Goal: Task Accomplishment & Management: Manage account settings

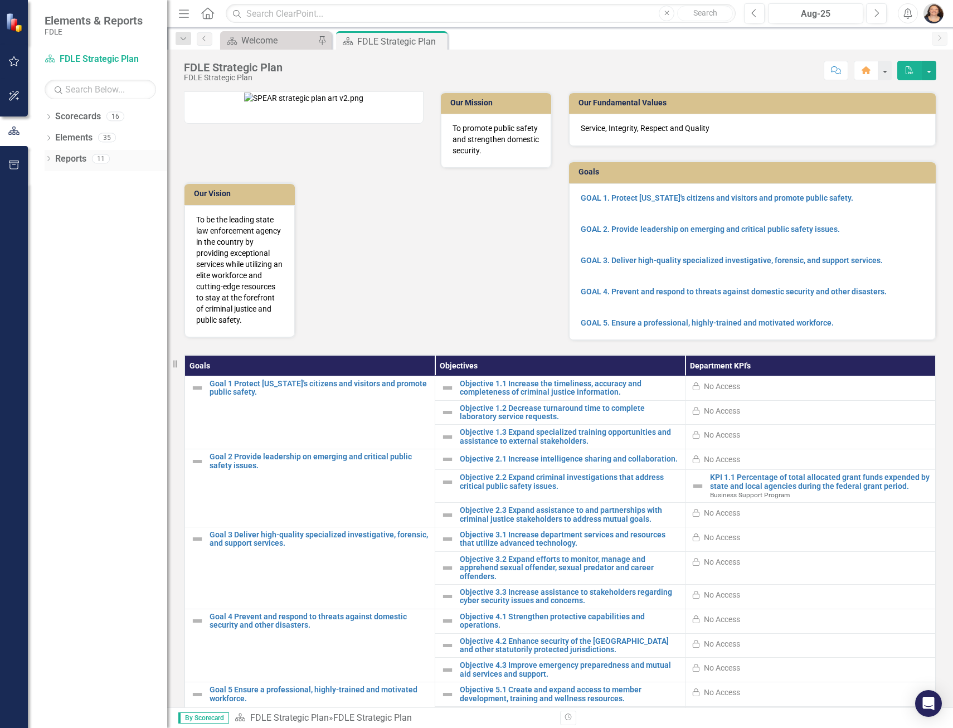
click at [49, 162] on icon "Dropdown" at bounding box center [49, 160] width 8 height 6
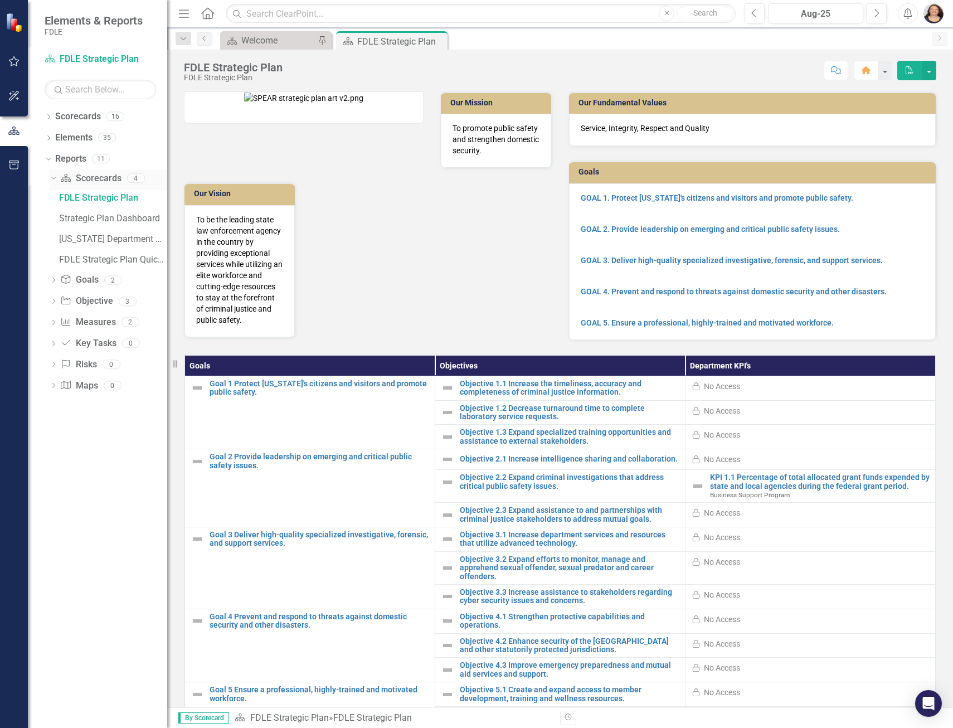
click at [51, 178] on icon "Dropdown" at bounding box center [52, 178] width 6 height 8
click at [49, 120] on icon "Dropdown" at bounding box center [49, 118] width 8 height 6
click at [54, 139] on icon at bounding box center [55, 137] width 3 height 6
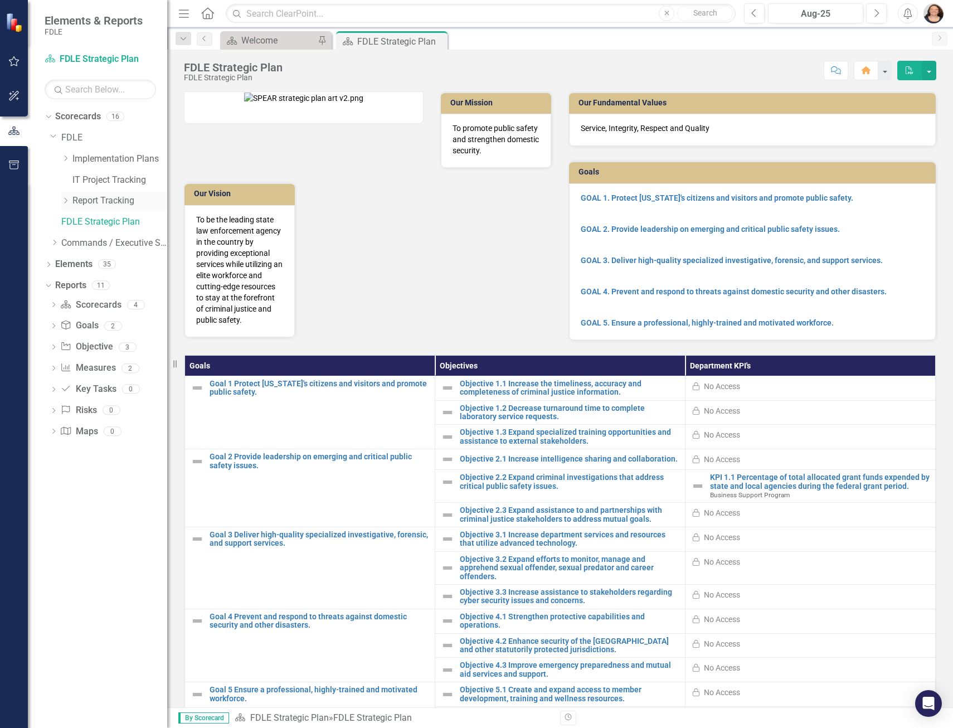
click at [64, 203] on icon "Dropdown" at bounding box center [65, 200] width 8 height 7
click at [116, 262] on link "Report Tracking 2025" at bounding box center [126, 264] width 84 height 13
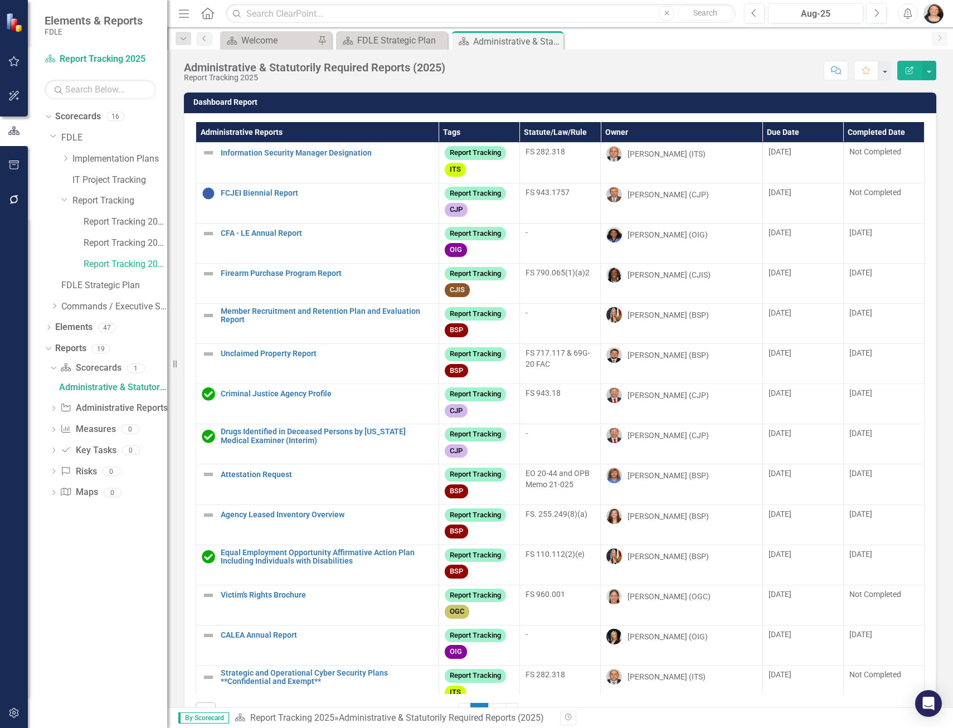
click at [618, 134] on th "Owner" at bounding box center [682, 132] width 162 height 21
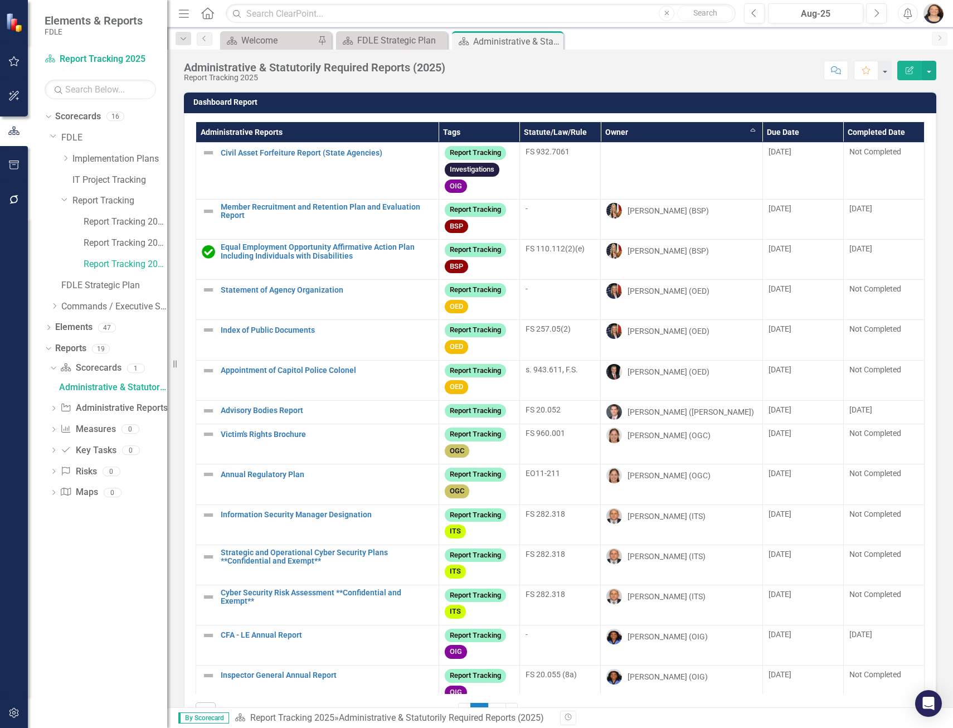
click at [618, 132] on th "Owner Sort Ascending" at bounding box center [682, 132] width 162 height 21
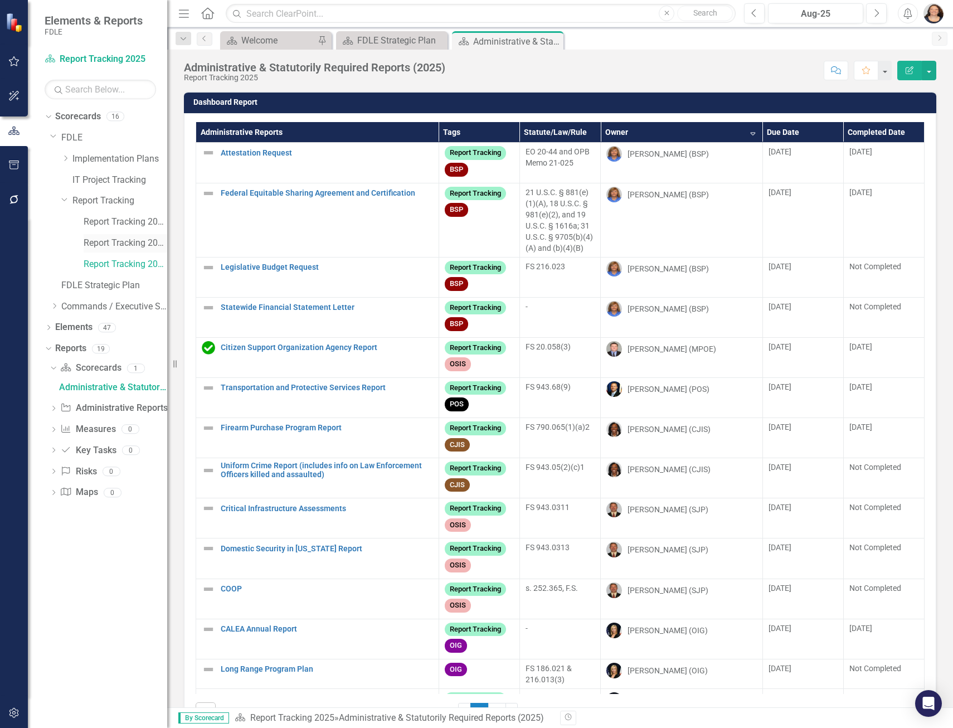
click at [94, 240] on link "Report Tracking 2024" at bounding box center [126, 243] width 84 height 13
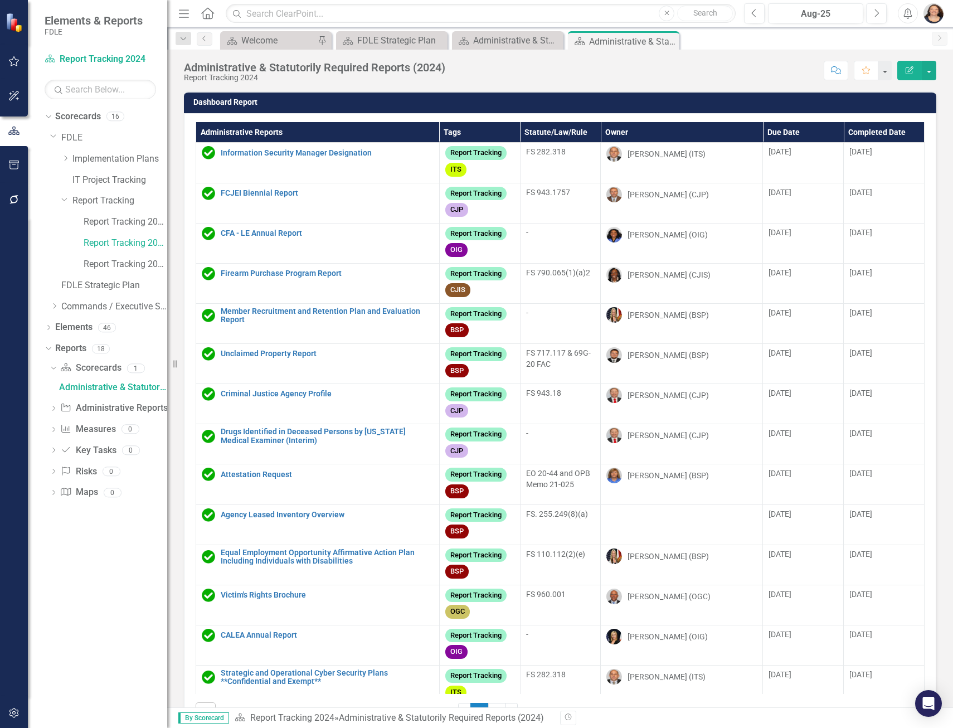
click at [601, 132] on th "Owner" at bounding box center [682, 132] width 162 height 21
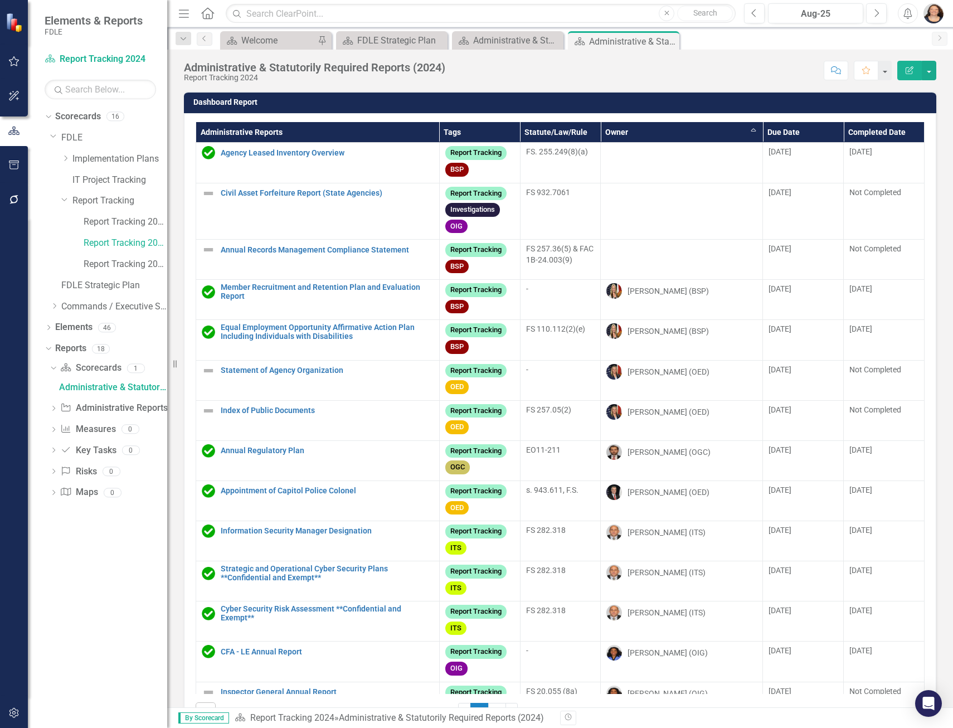
click at [606, 132] on th "Owner Sort Ascending" at bounding box center [682, 132] width 162 height 21
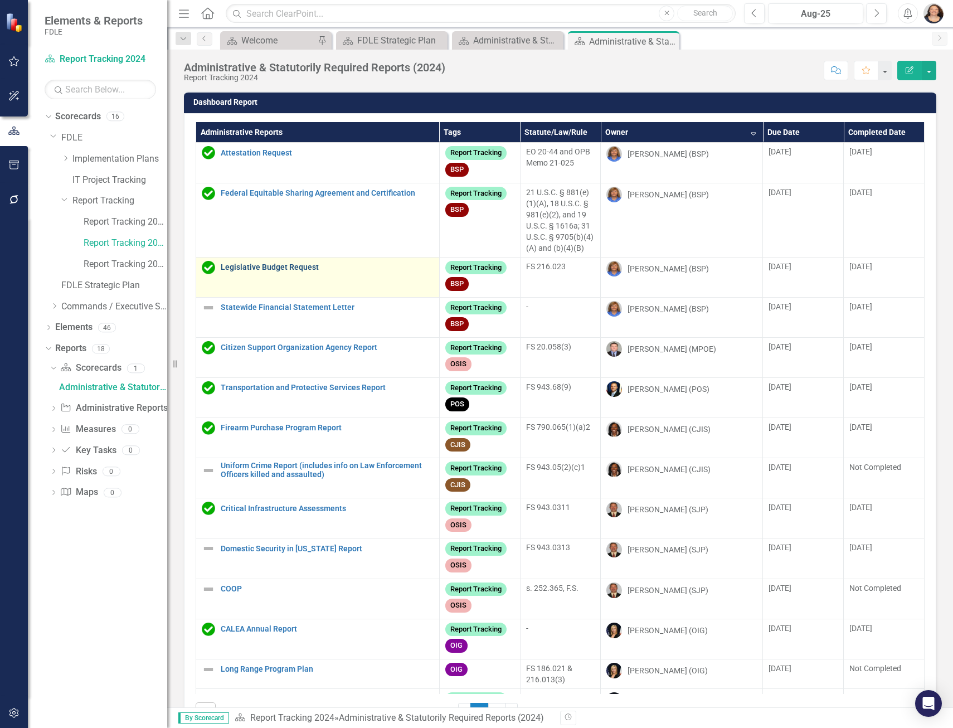
click at [296, 269] on link "Legislative Budget Request" at bounding box center [327, 267] width 213 height 8
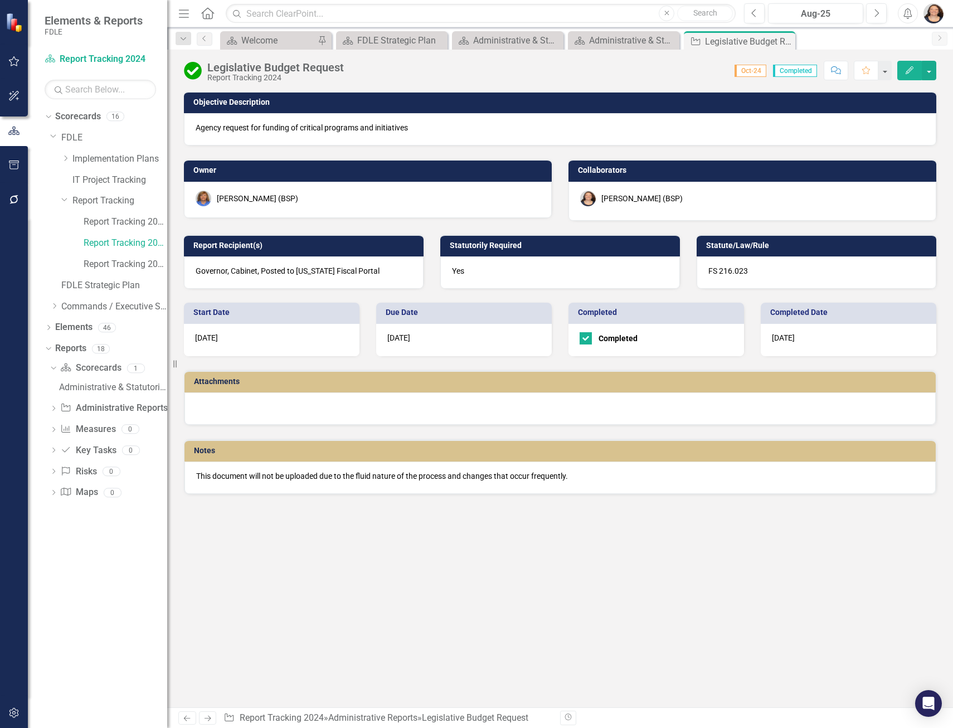
click at [517, 475] on p "This document will not be uploaded due to the fluid nature of the process and c…" at bounding box center [560, 475] width 728 height 11
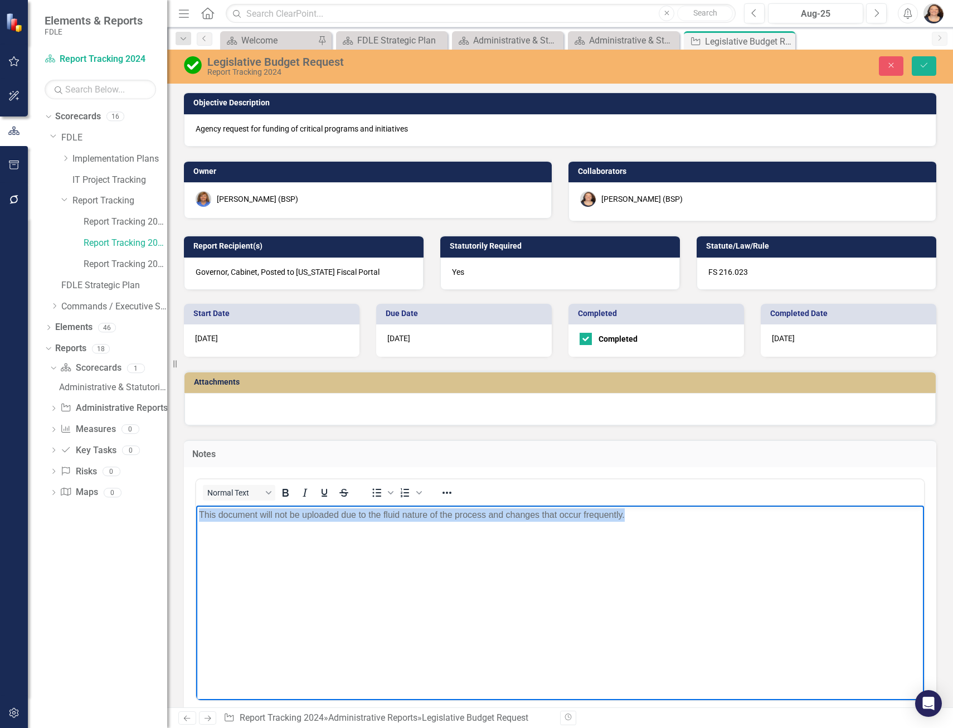
drag, startPoint x: 680, startPoint y: 514, endPoint x: 295, endPoint y: 1040, distance: 650.8
click at [196, 534] on html "This document will not be uploaded due to the fluid nature of the process and c…" at bounding box center [560, 588] width 728 height 167
copy p "This document will not be uploaded due to the fluid nature of the process and c…"
click at [896, 64] on icon "Close" at bounding box center [891, 65] width 10 height 8
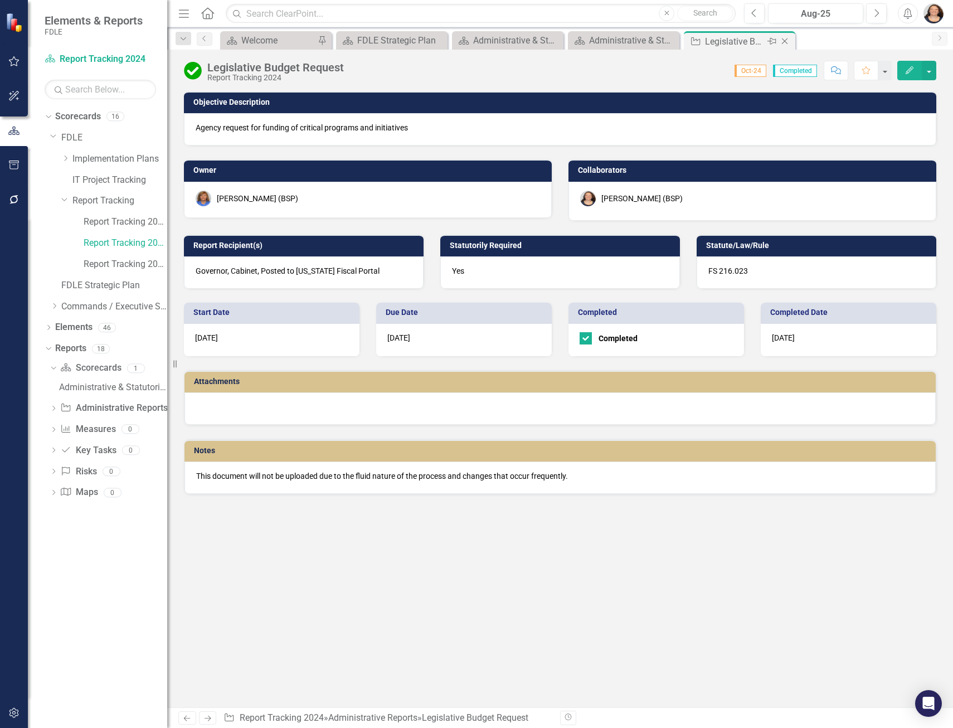
click at [788, 41] on icon "Close" at bounding box center [784, 41] width 11 height 9
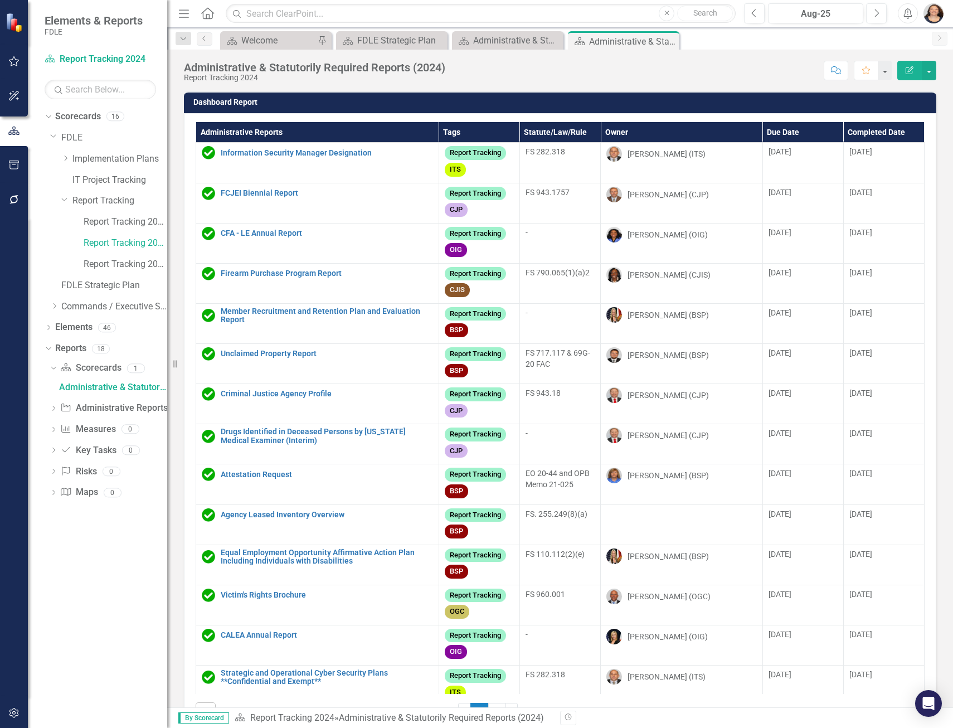
click at [610, 129] on th "Owner" at bounding box center [682, 132] width 162 height 21
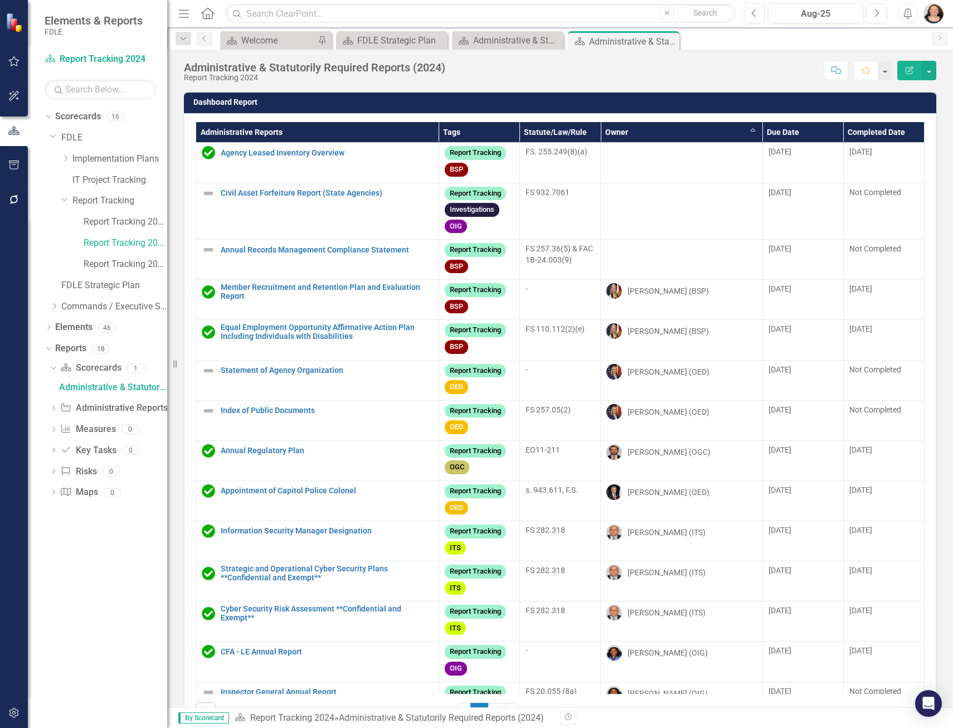
click at [610, 129] on th "Owner Sort Ascending" at bounding box center [682, 132] width 162 height 21
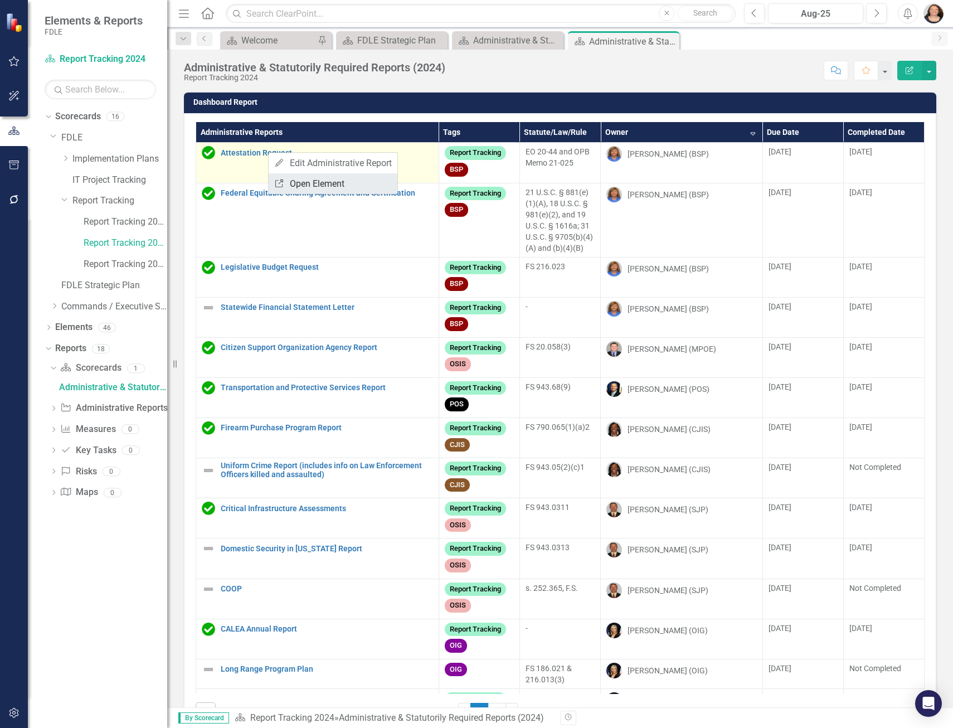
click at [328, 182] on link "Link Open Element" at bounding box center [333, 183] width 129 height 21
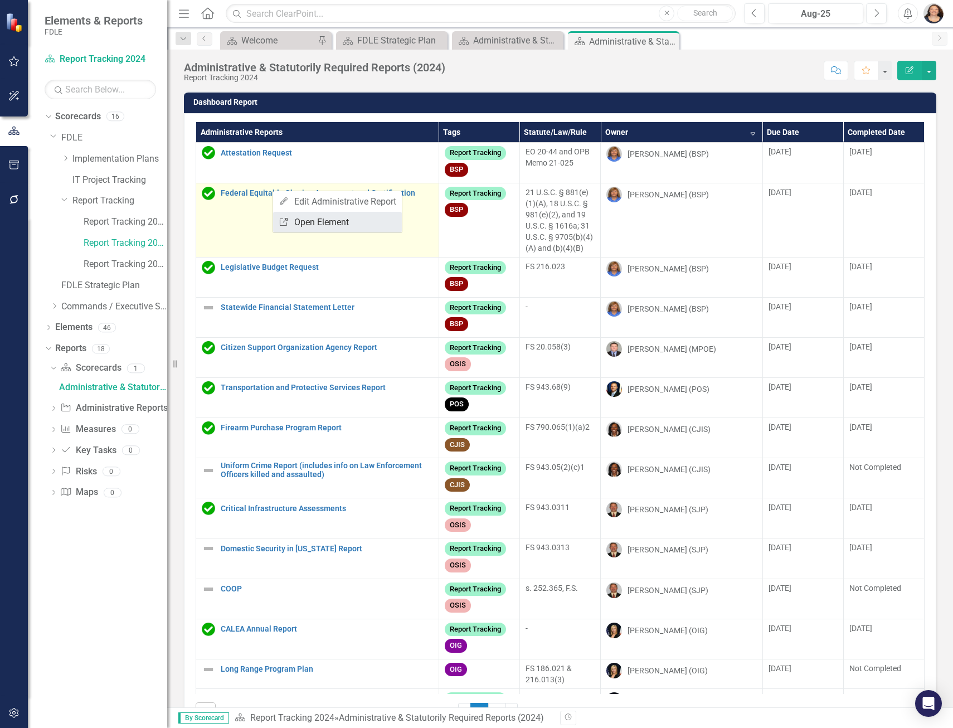
click at [327, 222] on link "Link Open Element" at bounding box center [337, 222] width 129 height 21
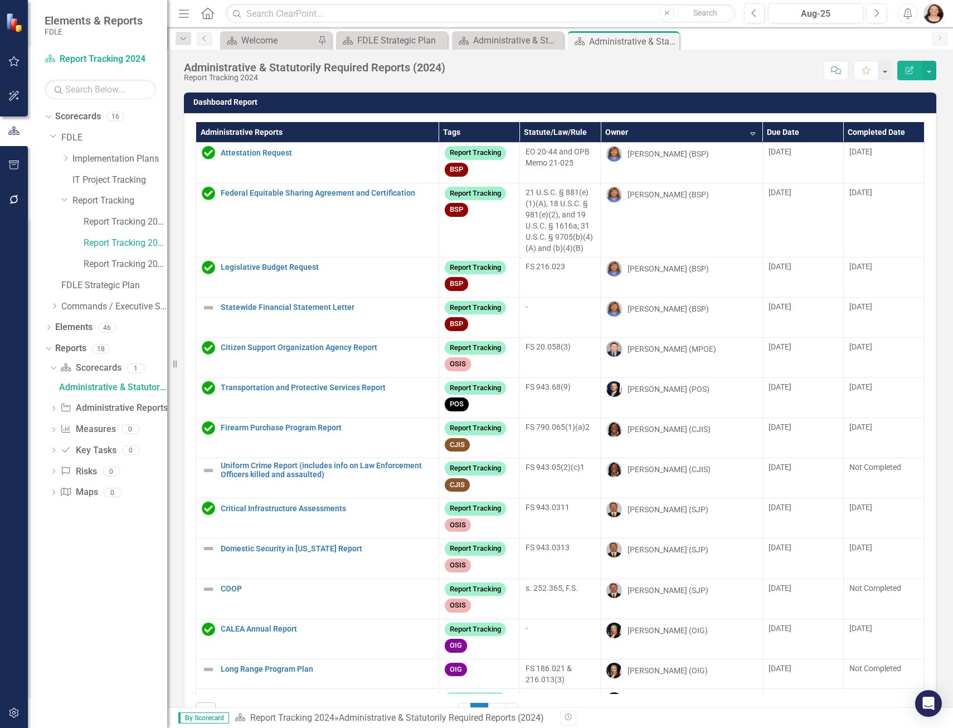
click at [0, 0] on icon at bounding box center [0, 0] width 0 height 0
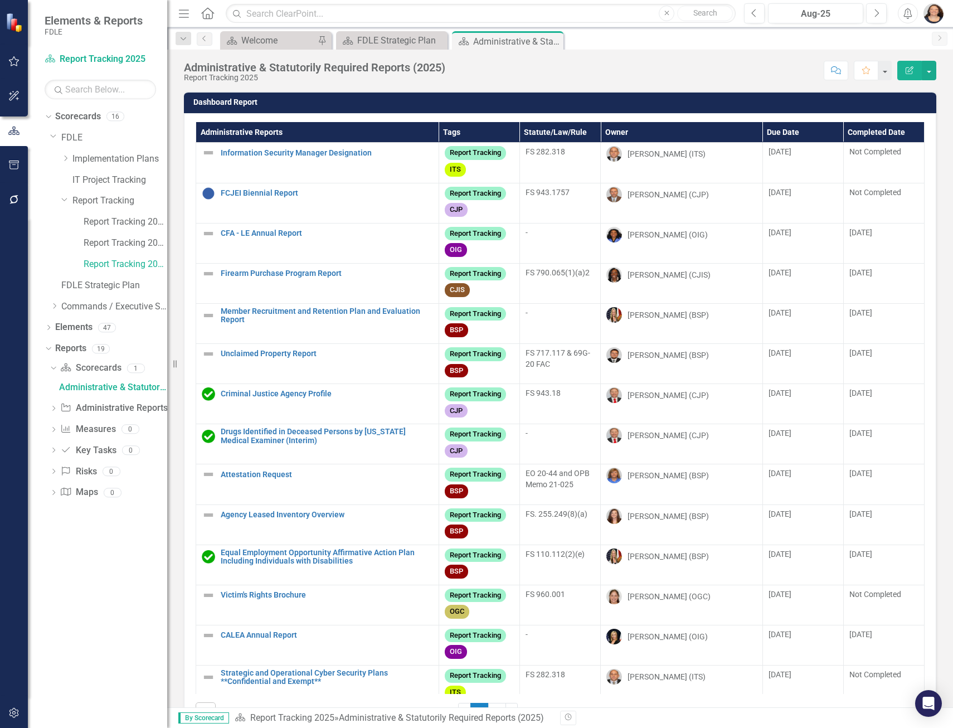
click at [619, 133] on th "Owner" at bounding box center [682, 132] width 162 height 21
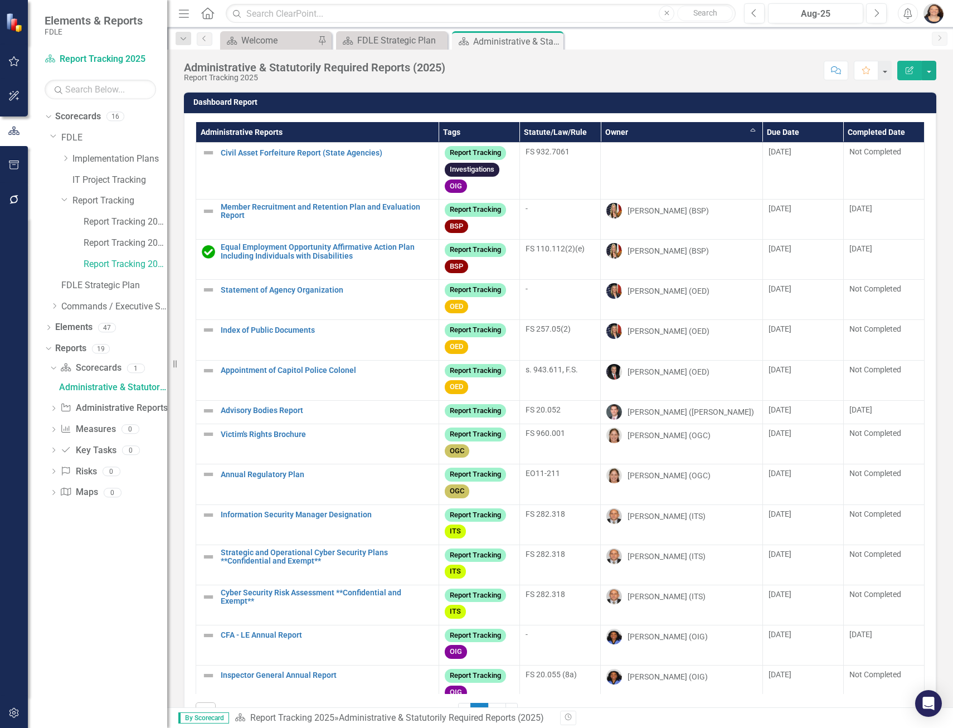
click at [619, 133] on th "Owner Sort Ascending" at bounding box center [682, 132] width 162 height 21
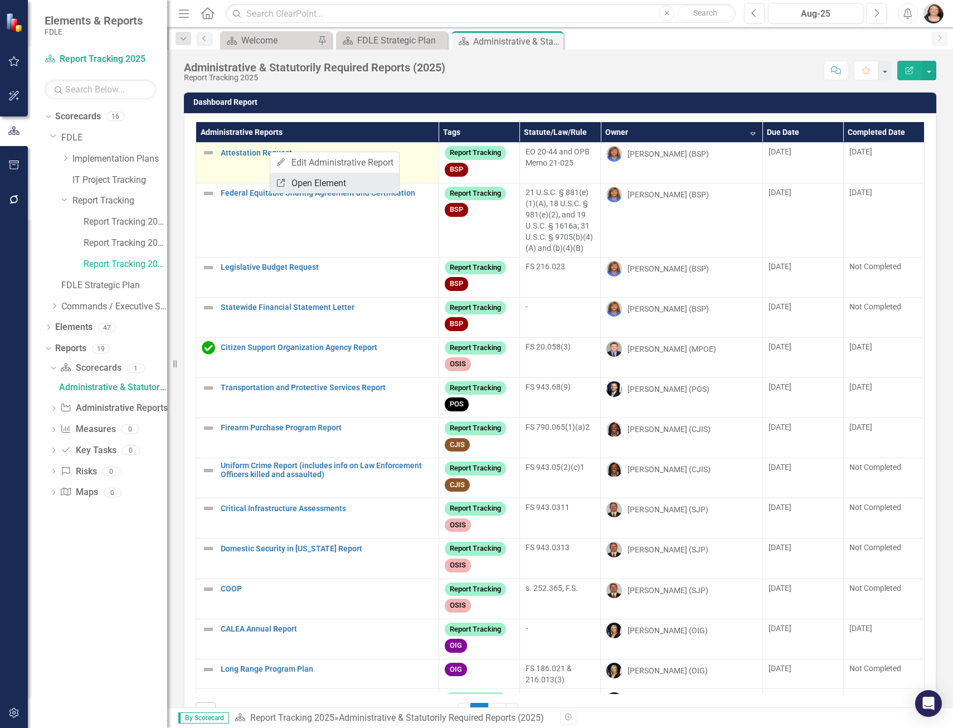
click at [314, 181] on link "Link Open Element" at bounding box center [334, 183] width 129 height 21
click at [311, 177] on link "Link Open Element" at bounding box center [333, 181] width 129 height 21
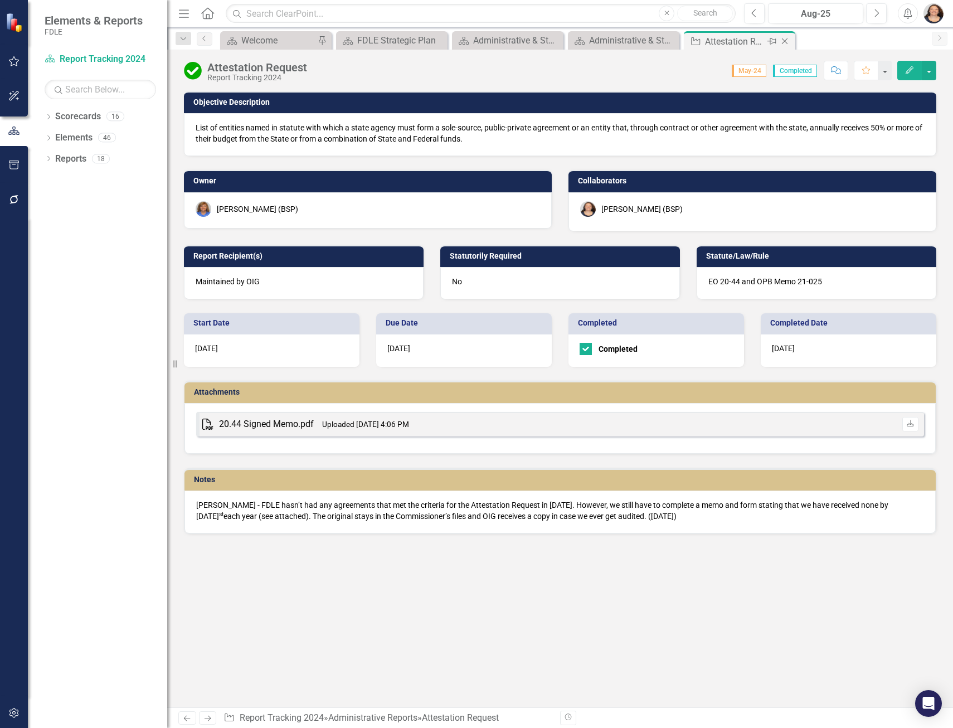
click at [785, 40] on icon "Close" at bounding box center [784, 41] width 11 height 9
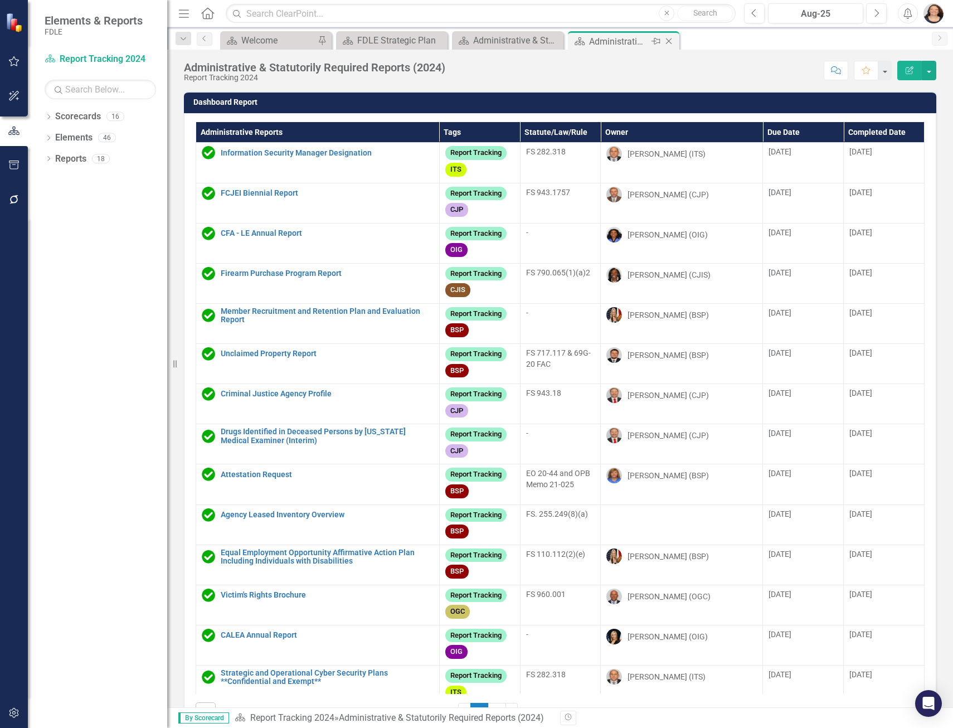
click at [669, 41] on icon at bounding box center [669, 41] width 6 height 6
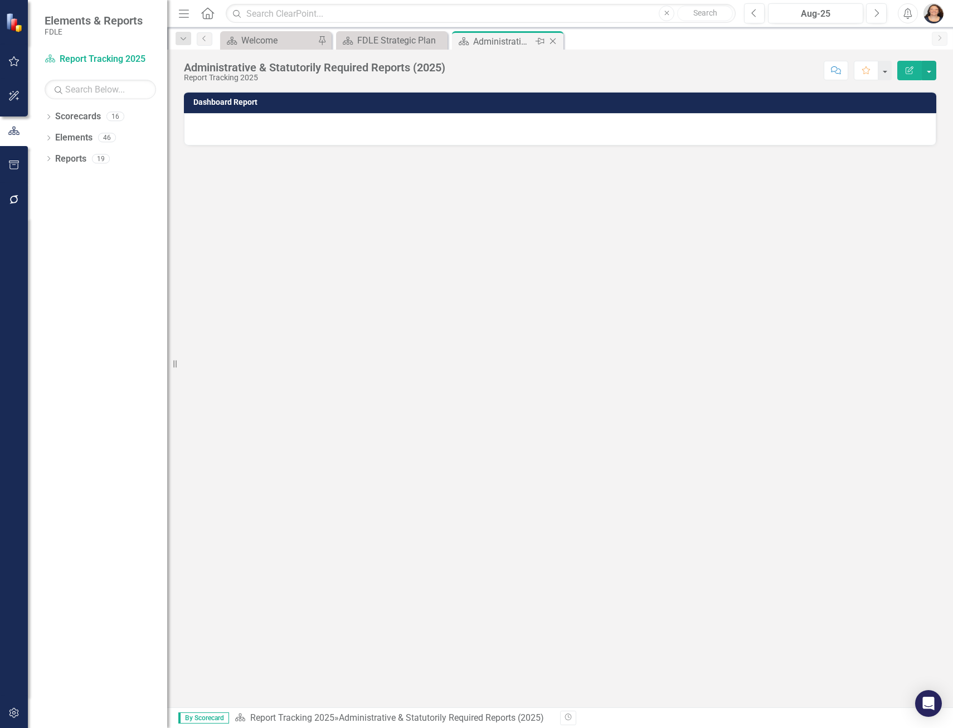
click at [553, 42] on icon "Close" at bounding box center [552, 41] width 11 height 9
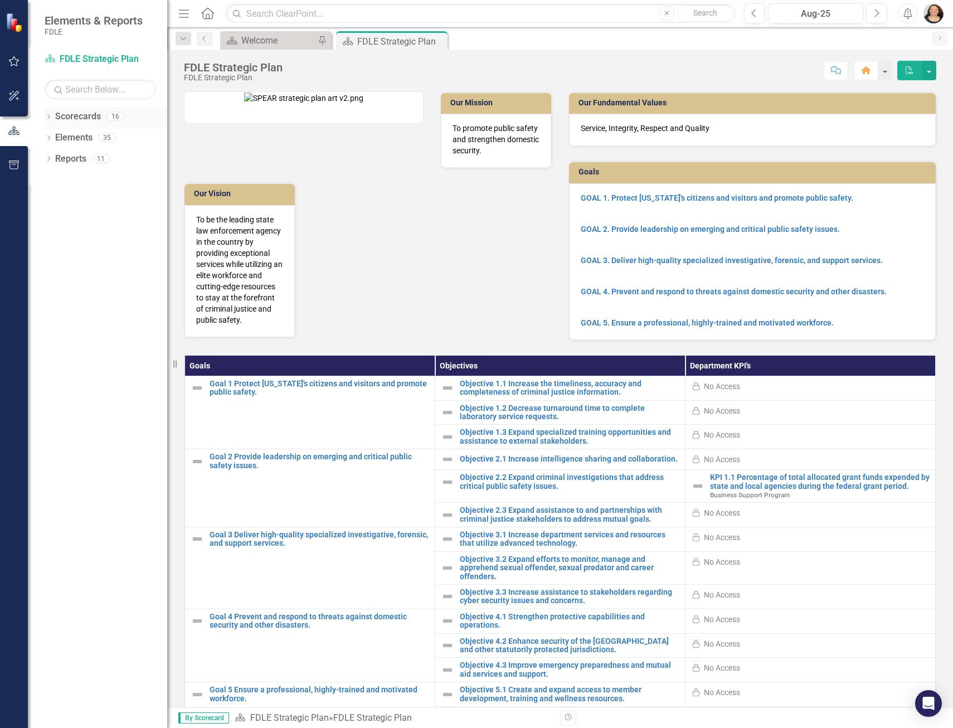
click at [48, 115] on icon at bounding box center [48, 116] width 3 height 5
click at [52, 137] on icon "Dropdown" at bounding box center [54, 137] width 8 height 7
click at [62, 203] on icon "Dropdown" at bounding box center [65, 200] width 8 height 7
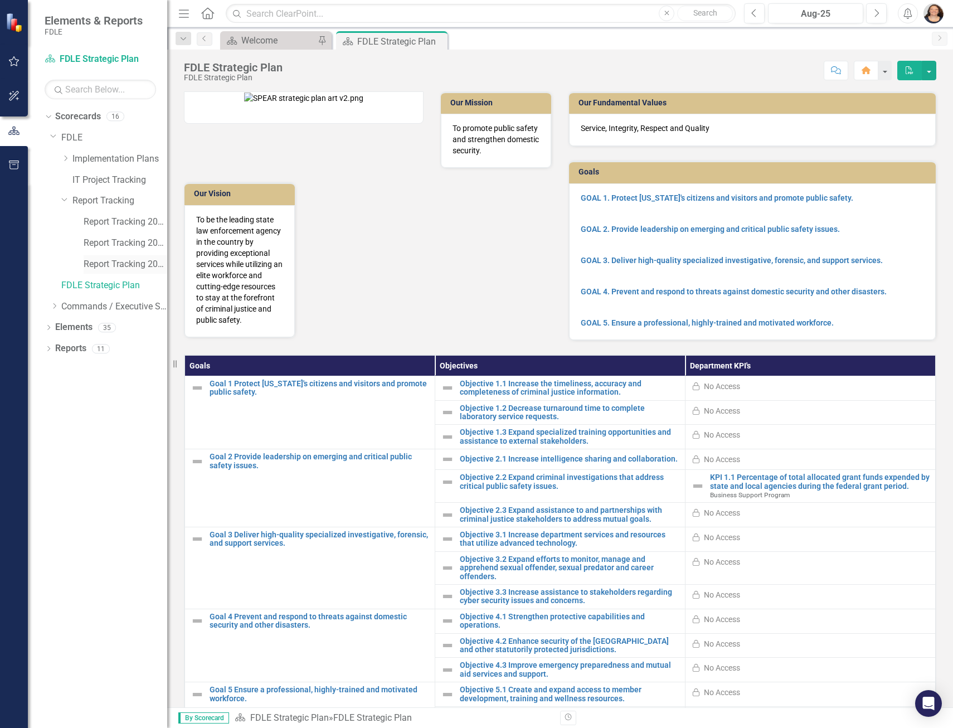
click at [112, 268] on link "Report Tracking 2025" at bounding box center [126, 264] width 84 height 13
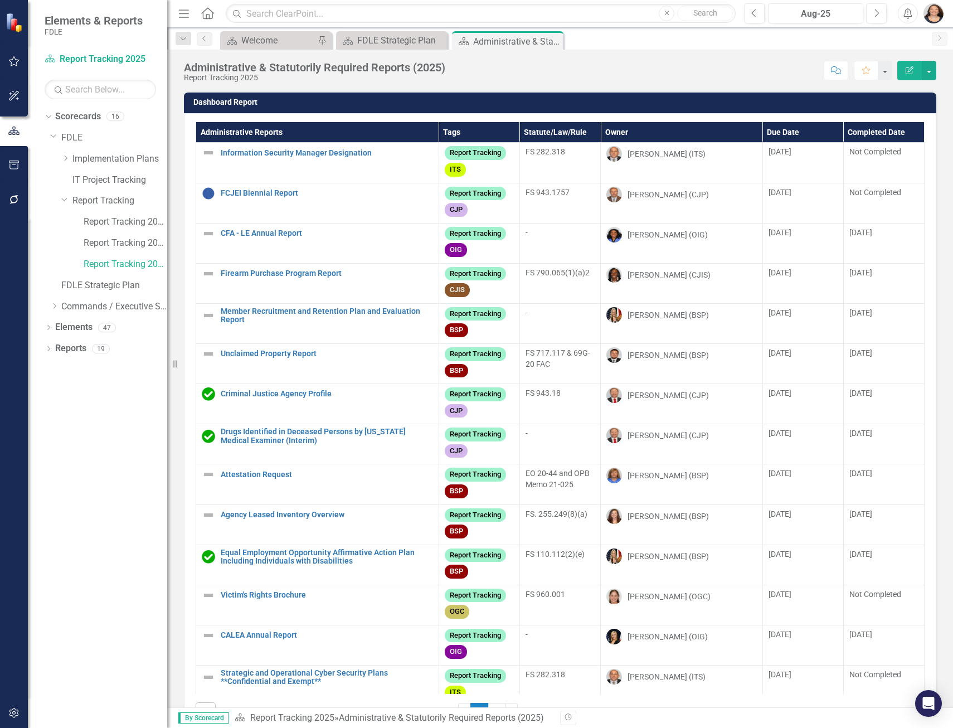
click at [612, 128] on th "Owner" at bounding box center [682, 132] width 162 height 21
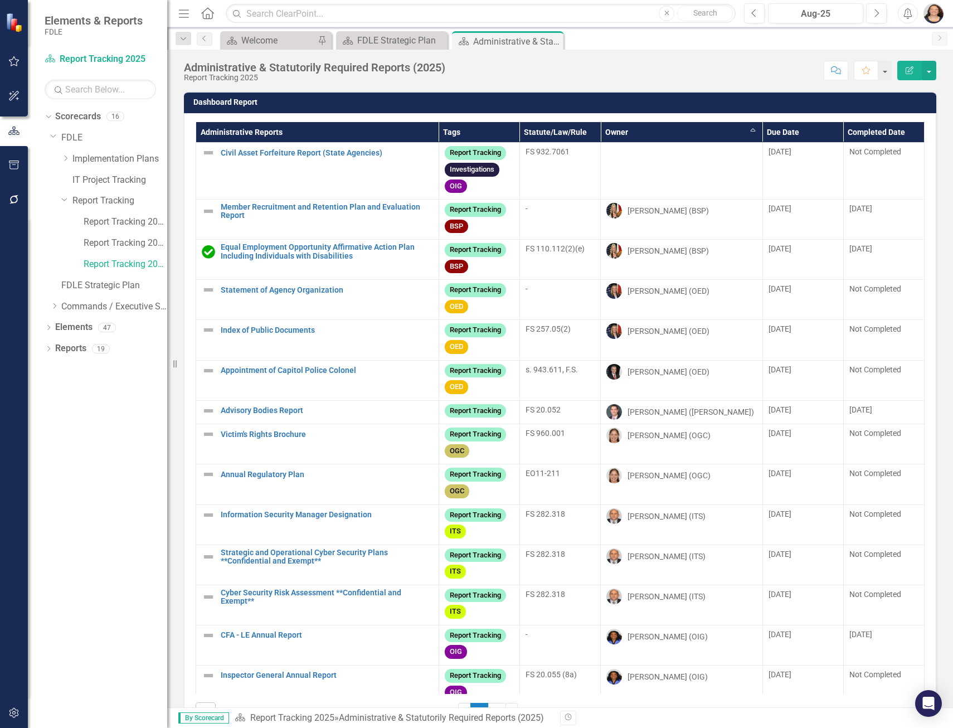
click at [610, 132] on th "Owner Sort Ascending" at bounding box center [682, 132] width 162 height 21
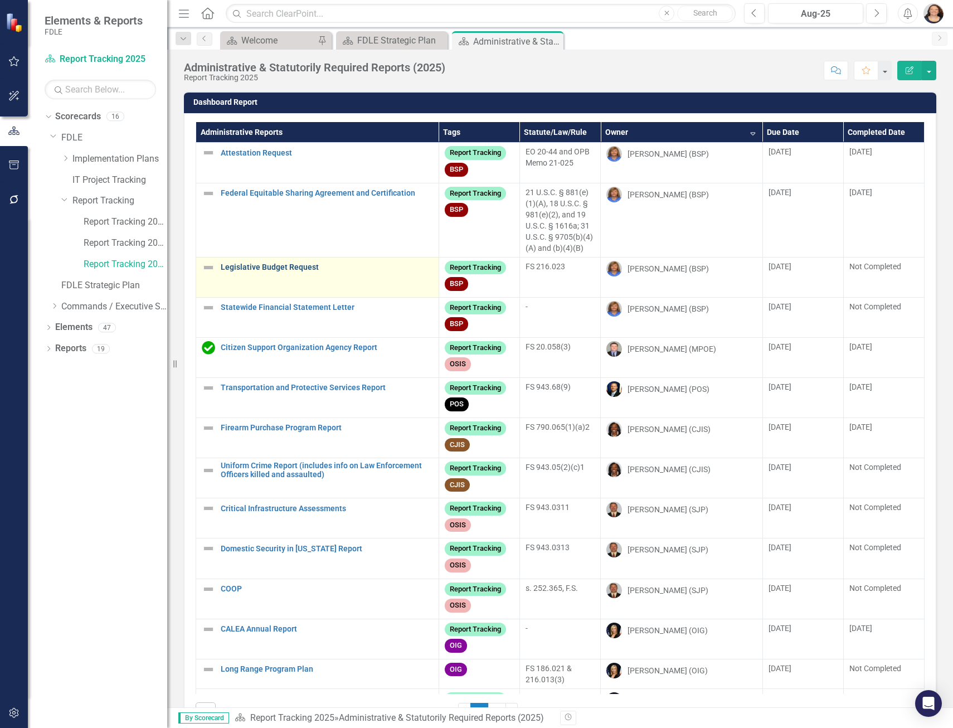
click at [272, 267] on link "Legislative Budget Request" at bounding box center [327, 267] width 212 height 8
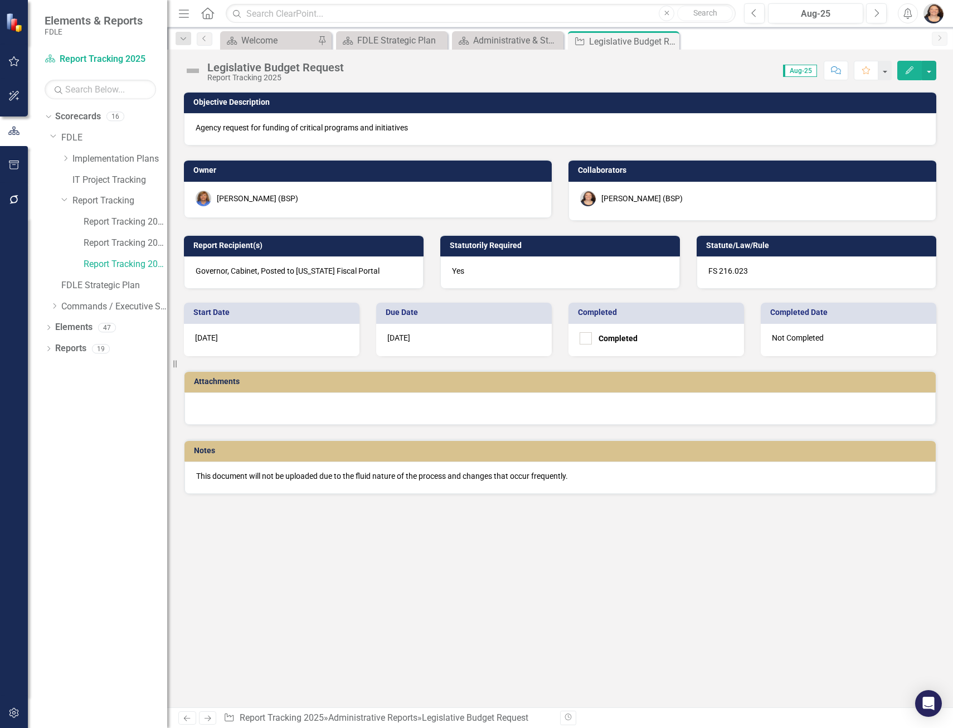
click at [301, 483] on div "This document will not be uploaded due to the fluid nature of the process and c…" at bounding box center [559, 478] width 751 height 32
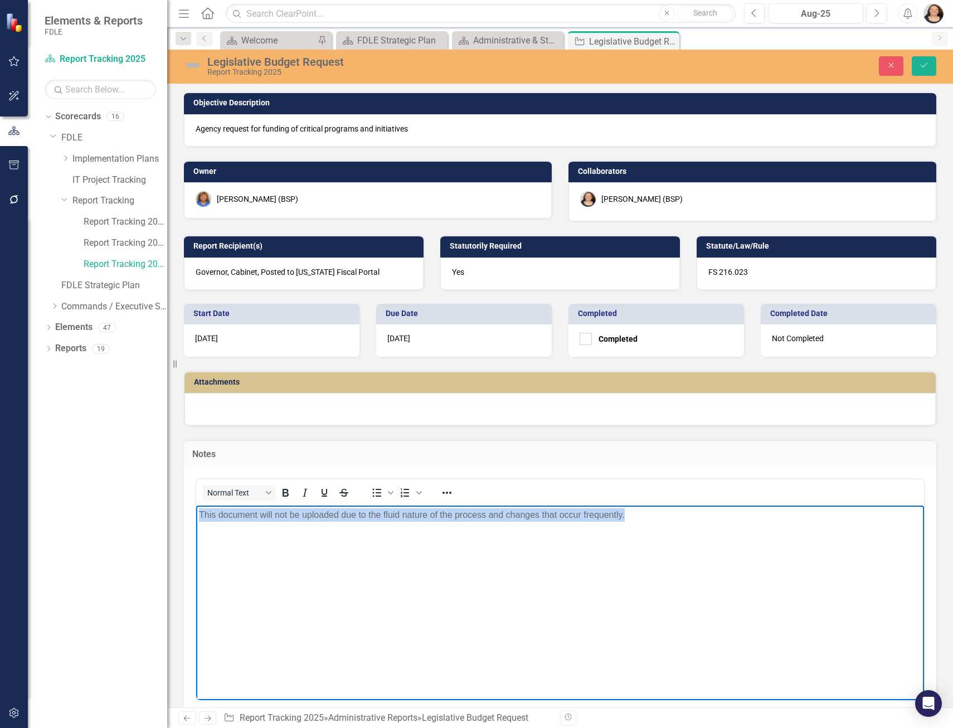
drag, startPoint x: 664, startPoint y: 516, endPoint x: -121, endPoint y: 529, distance: 785.5
click at [196, 529] on html "This document will not be uploaded due to the fluid nature of the process and c…" at bounding box center [560, 588] width 728 height 167
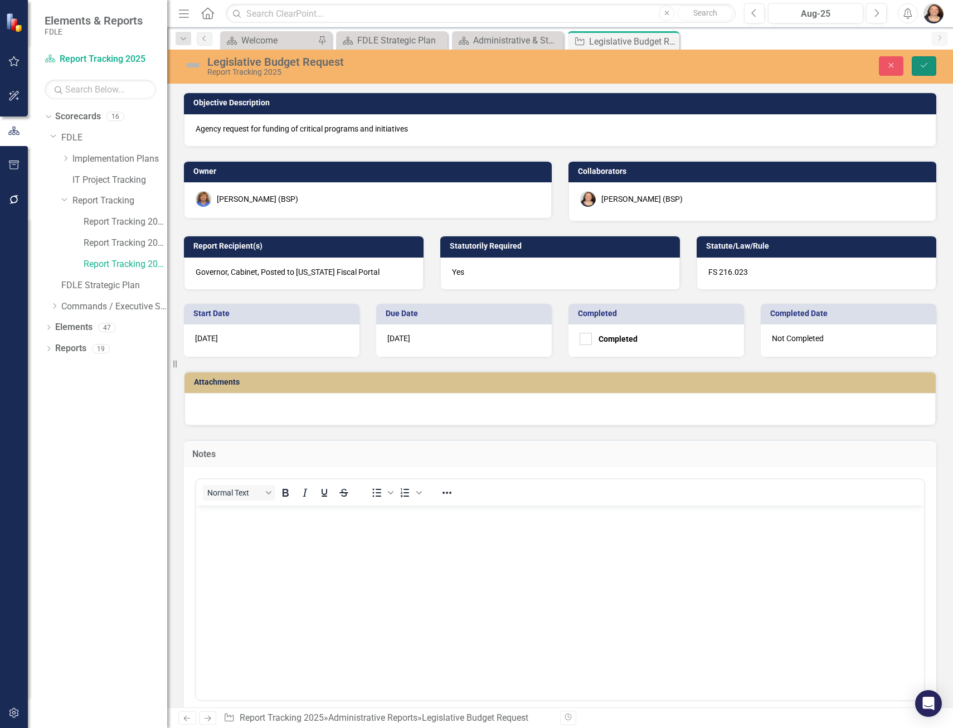
click at [928, 61] on icon "Save" at bounding box center [924, 65] width 10 height 8
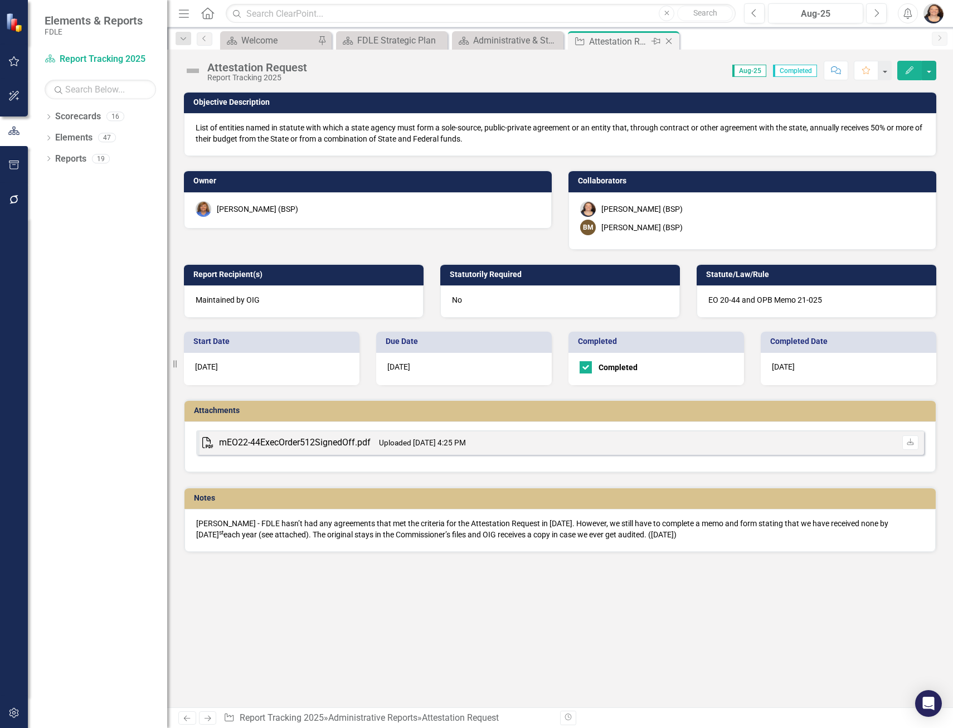
click at [666, 41] on icon "Close" at bounding box center [668, 41] width 11 height 9
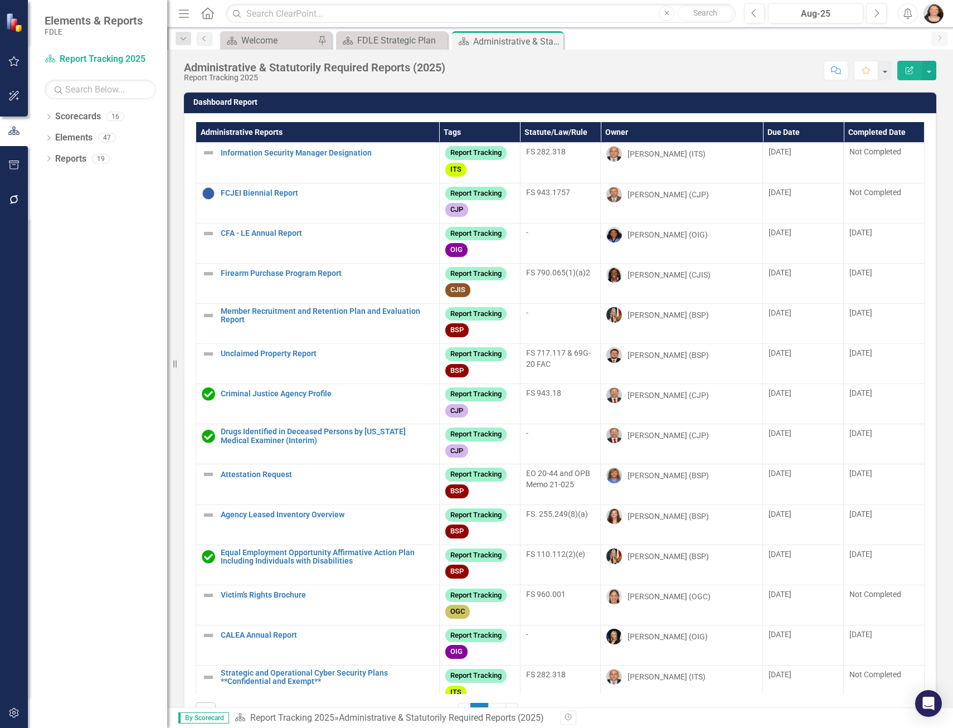
click at [605, 130] on th "Owner" at bounding box center [682, 132] width 162 height 21
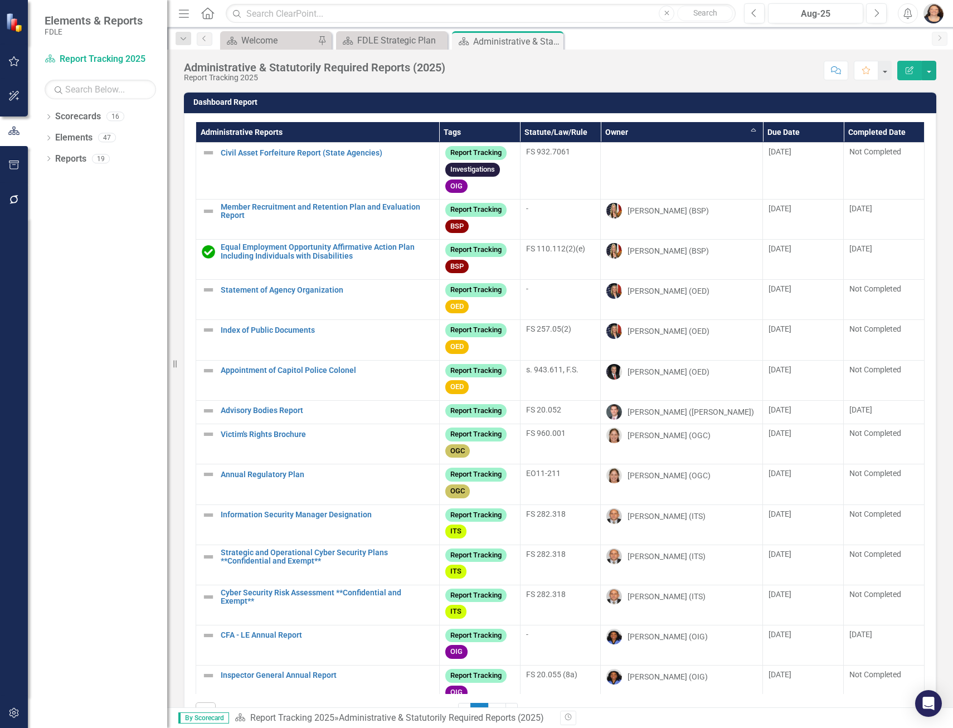
click at [605, 130] on th "Owner Sort Ascending" at bounding box center [682, 132] width 162 height 21
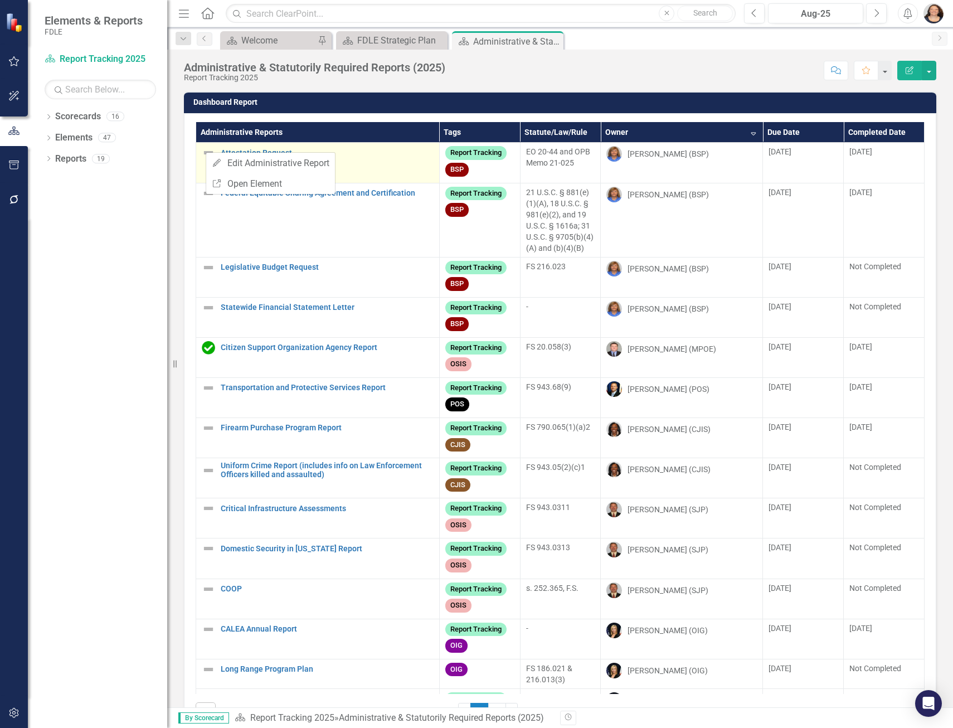
click at [206, 152] on div "Edit Edit Administrative Report Link Open Element" at bounding box center [271, 173] width 130 height 42
click at [207, 152] on img at bounding box center [208, 152] width 13 height 13
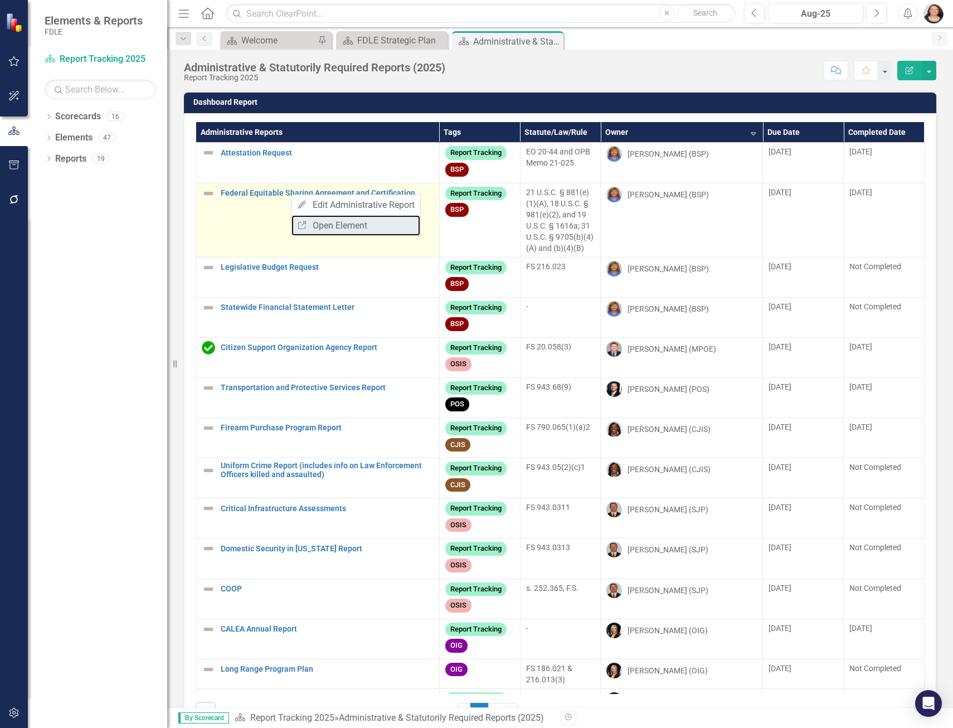
click at [335, 224] on link "Link Open Element" at bounding box center [356, 225] width 129 height 21
